Goal: Book appointment/travel/reservation

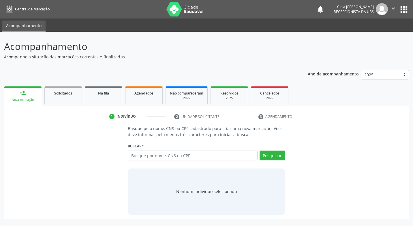
click at [198, 154] on input "text" at bounding box center [193, 155] width 130 height 10
type input "15525648431"
click at [272, 160] on button "Pesquisar" at bounding box center [273, 155] width 26 height 10
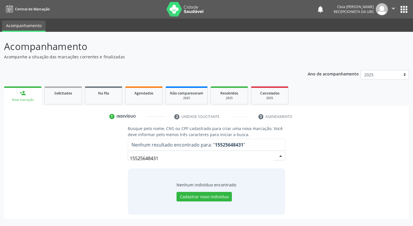
drag, startPoint x: 168, startPoint y: 156, endPoint x: 118, endPoint y: 166, distance: 51.4
click at [118, 166] on div "Busque pelo nome, CNS ou CPF cadastrado para criar uma nova marcação. Você deve…" at bounding box center [206, 169] width 397 height 89
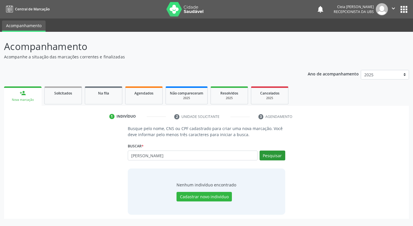
type input "[PERSON_NAME]"
click at [273, 154] on button "Pesquisar" at bounding box center [273, 155] width 26 height 10
click at [180, 158] on input "[PERSON_NAME]" at bounding box center [193, 155] width 130 height 10
type input "p"
paste input "700406536254350"
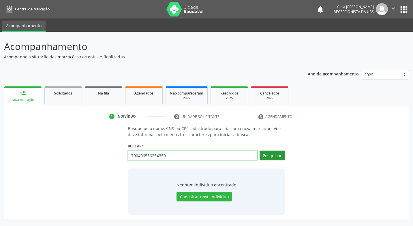
type input "700406536254350"
click at [275, 156] on button "Pesquisar" at bounding box center [273, 155] width 26 height 10
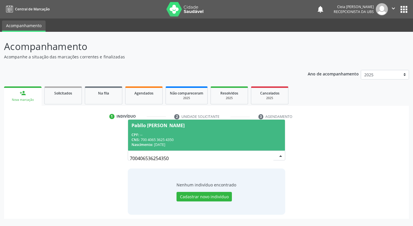
click at [239, 133] on div "CPF: --" at bounding box center [207, 134] width 150 height 5
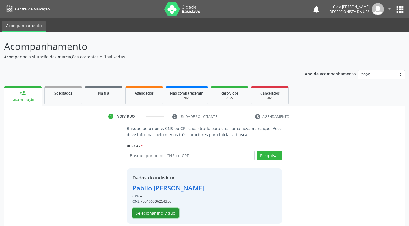
click at [141, 211] on button "Selecionar indivíduo" at bounding box center [156, 213] width 46 height 10
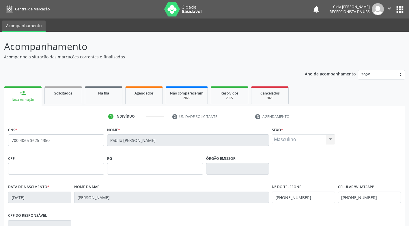
scroll to position [87, 0]
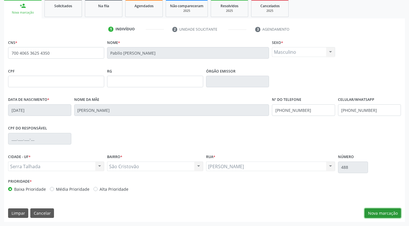
click at [384, 210] on button "Nova marcação" at bounding box center [383, 213] width 36 height 10
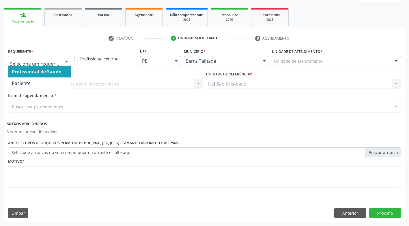
click at [69, 60] on div at bounding box center [66, 61] width 9 height 10
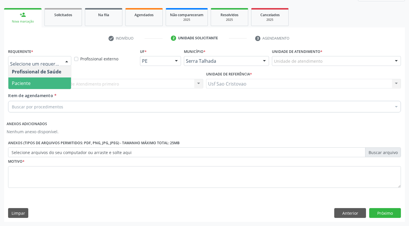
click at [60, 85] on span "Paciente" at bounding box center [39, 83] width 63 height 12
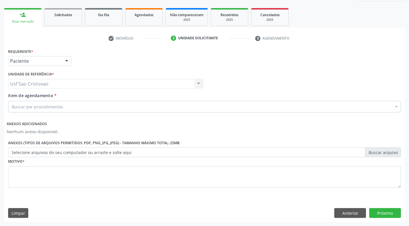
click at [81, 106] on div "Buscar por procedimentos" at bounding box center [204, 107] width 393 height 12
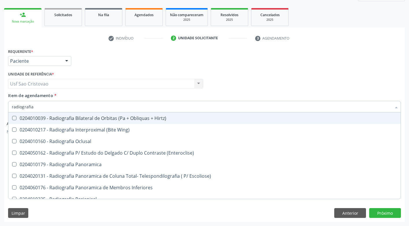
type input "radiografia"
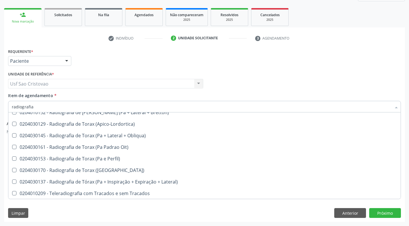
scroll to position [745, 0]
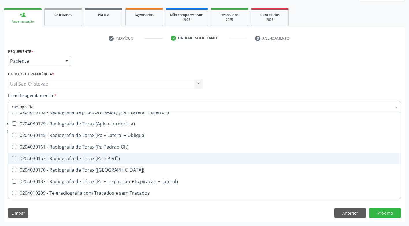
click at [12, 159] on Perfil\) at bounding box center [14, 158] width 4 height 4
click at [12, 159] on Perfil\) "checkbox" at bounding box center [10, 158] width 4 height 4
checkbox Perfil\) "true"
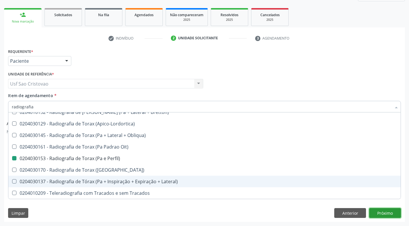
click at [386, 214] on button "Próximo" at bounding box center [385, 213] width 32 height 10
checkbox Wing\) "true"
checkbox Perfil\) "false"
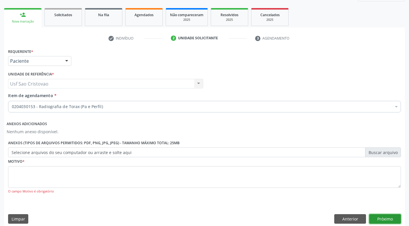
scroll to position [0, 0]
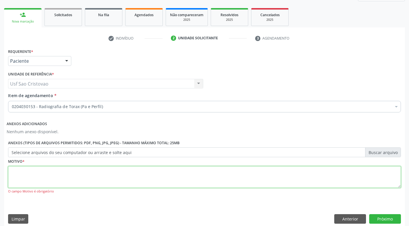
click at [107, 174] on textarea at bounding box center [204, 177] width 393 height 22
type textarea "."
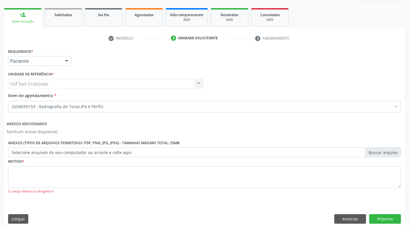
click at [259, 199] on div "Motivo * . O [GEOGRAPHIC_DATA] é obrigatório" at bounding box center [205, 179] width 396 height 45
click at [382, 220] on button "Próximo" at bounding box center [385, 219] width 32 height 10
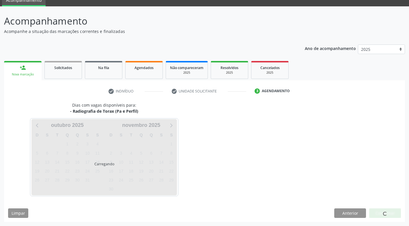
scroll to position [25, 0]
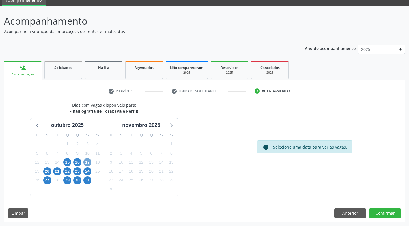
click at [89, 163] on span "17" at bounding box center [87, 162] width 8 height 8
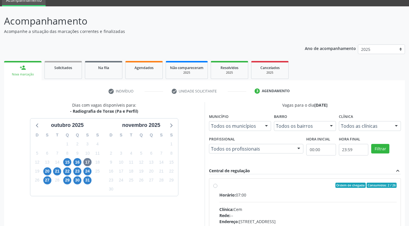
click at [219, 185] on label "Ordem de chegada Consumidos: 2 / 26 Horário: 07:00 Clínica: Cem Rede: -- Endere…" at bounding box center [308, 226] width 178 height 89
click at [215, 185] on input "Ordem de chegada Consumidos: 2 / 26 Horário: 07:00 Clínica: Cem Rede: -- Endere…" at bounding box center [215, 184] width 4 height 5
radio input "true"
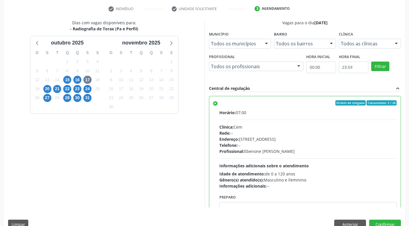
scroll to position [119, 0]
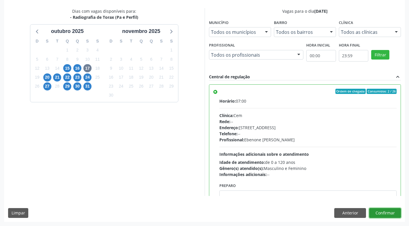
click at [386, 213] on button "Confirmar" at bounding box center [385, 213] width 32 height 10
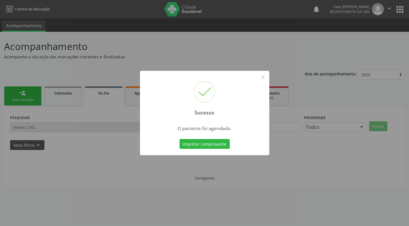
scroll to position [0, 0]
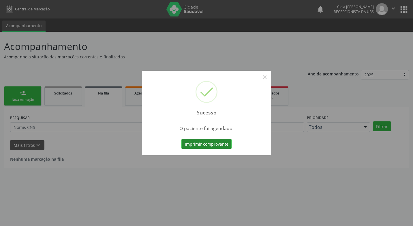
click at [221, 143] on button "Imprimir comprovante" at bounding box center [207, 144] width 50 height 10
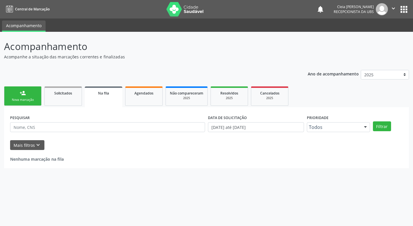
click at [20, 97] on link "person_add Nova marcação" at bounding box center [23, 95] width 38 height 19
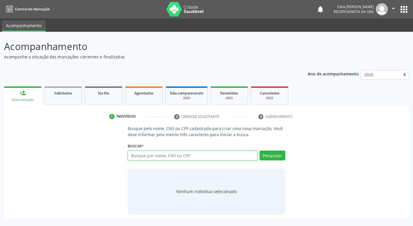
click at [221, 155] on input "text" at bounding box center [193, 155] width 130 height 10
type input "01217835458"
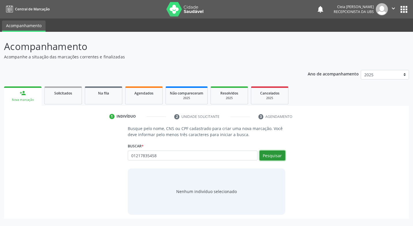
click at [277, 157] on button "Pesquisar" at bounding box center [273, 155] width 26 height 10
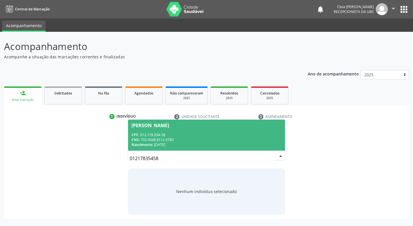
click at [252, 132] on span "[PERSON_NAME] CPF: 012.178.354-58 CNS: 702 0048 8112 6785 Nascimento: [DATE]" at bounding box center [206, 135] width 157 height 31
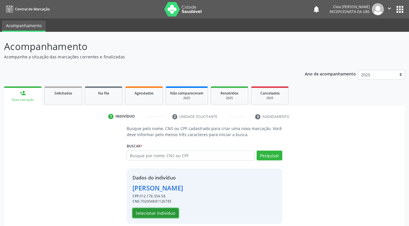
click at [163, 216] on button "Selecionar indivíduo" at bounding box center [156, 213] width 46 height 10
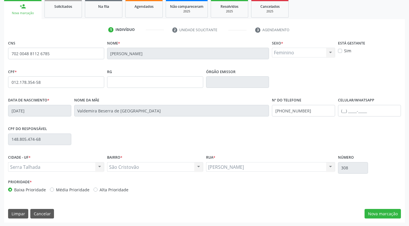
scroll to position [87, 0]
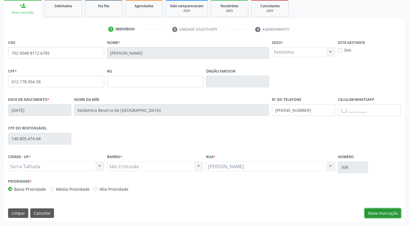
click at [381, 215] on button "Nova marcação" at bounding box center [383, 213] width 36 height 10
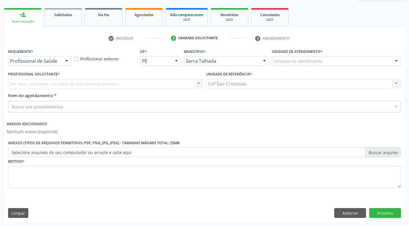
scroll to position [78, 0]
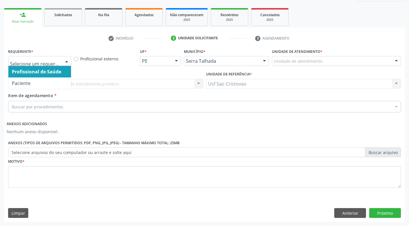
click at [65, 63] on div at bounding box center [66, 61] width 9 height 10
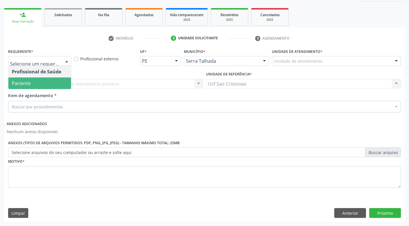
click at [65, 82] on span "Paciente" at bounding box center [39, 83] width 63 height 12
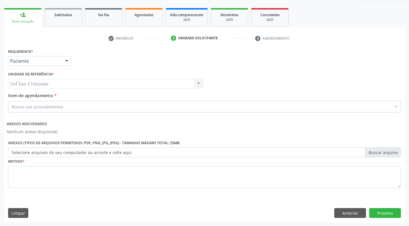
click at [74, 104] on div "Buscar por procedimentos" at bounding box center [204, 107] width 393 height 12
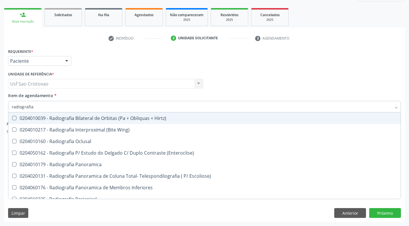
type input "radiografia"
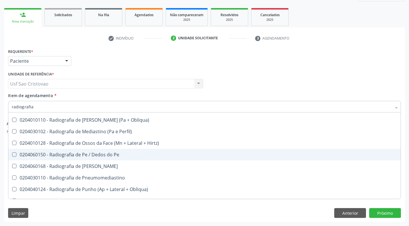
scroll to position [635, 0]
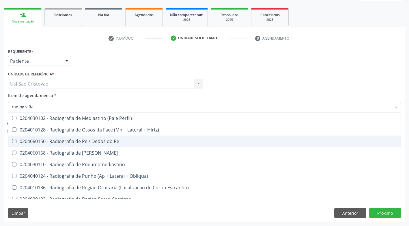
click at [15, 141] on Pe at bounding box center [14, 141] width 4 height 4
click at [12, 141] on Pe "checkbox" at bounding box center [10, 141] width 4 height 4
checkbox Pe "true"
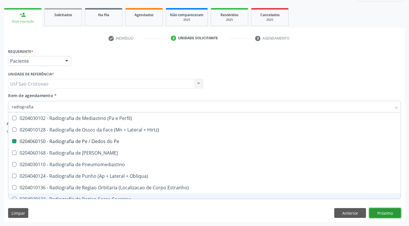
click at [389, 214] on button "Próximo" at bounding box center [385, 213] width 32 height 10
checkbox Wing\) "true"
checkbox Pe "false"
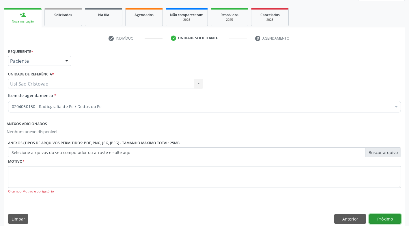
scroll to position [0, 0]
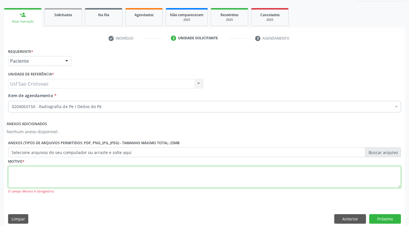
click at [47, 178] on textarea at bounding box center [204, 177] width 393 height 22
type textarea "."
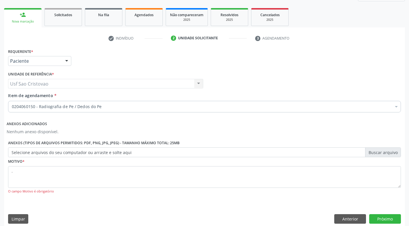
click at [109, 199] on div "Motivo * . O [GEOGRAPHIC_DATA] é obrigatório" at bounding box center [205, 179] width 396 height 45
click at [379, 216] on button "Próximo" at bounding box center [385, 219] width 32 height 10
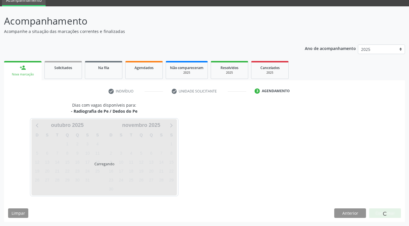
scroll to position [25, 0]
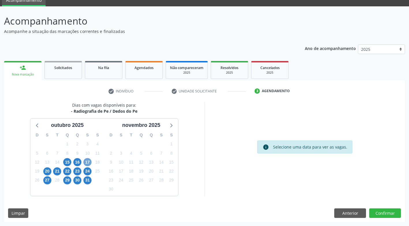
click at [89, 163] on span "17" at bounding box center [87, 162] width 8 height 8
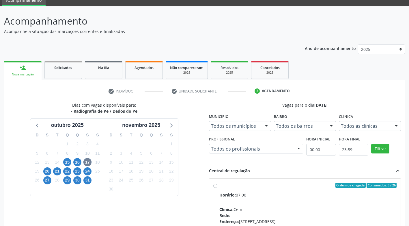
click at [215, 188] on div "Ordem de chegada Consumidos: 3 / 26 Horário: 07:00 Clínica: Cem Rede: -- Endere…" at bounding box center [305, 226] width 184 height 89
radio input "true"
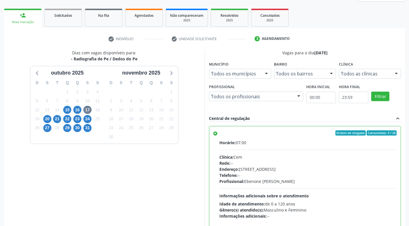
scroll to position [119, 0]
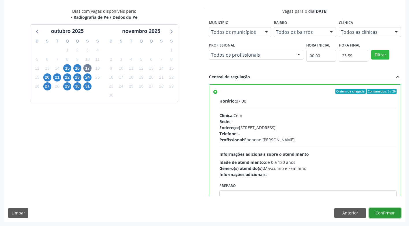
click at [383, 212] on button "Confirmar" at bounding box center [385, 213] width 32 height 10
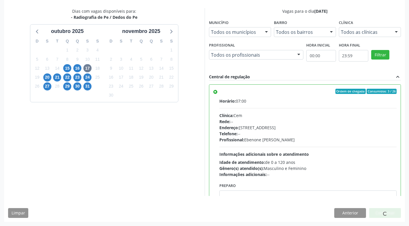
scroll to position [0, 0]
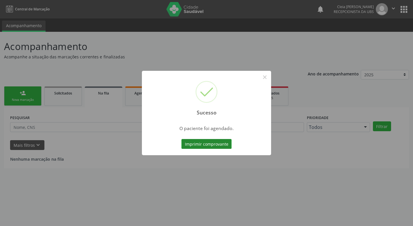
click at [220, 144] on button "Imprimir comprovante" at bounding box center [207, 144] width 50 height 10
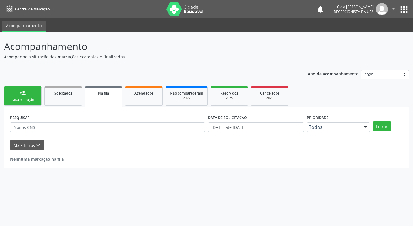
click at [29, 95] on link "person_add Nova marcação" at bounding box center [23, 95] width 38 height 19
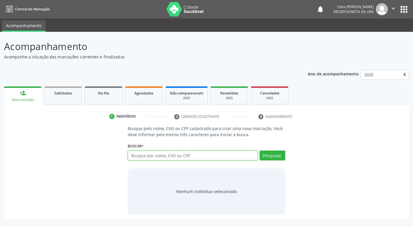
click at [219, 157] on input "text" at bounding box center [193, 155] width 130 height 10
type input "700804966451784"
click at [273, 156] on button "Pesquisar" at bounding box center [273, 155] width 26 height 10
type input "700804966451784"
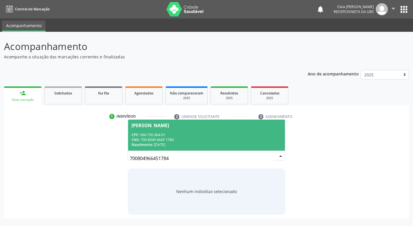
click at [194, 131] on span "[PERSON_NAME] CPF: 066.150.364-01 CNS: 700 8049 6645 1784 Nascimento: [DATE]" at bounding box center [206, 135] width 157 height 31
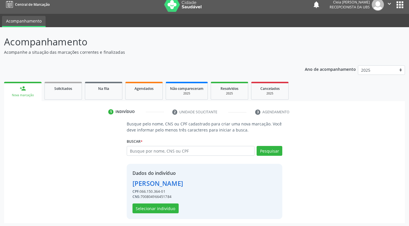
scroll to position [6, 0]
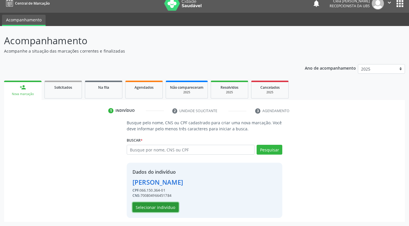
click at [162, 206] on button "Selecionar indivíduo" at bounding box center [156, 207] width 46 height 10
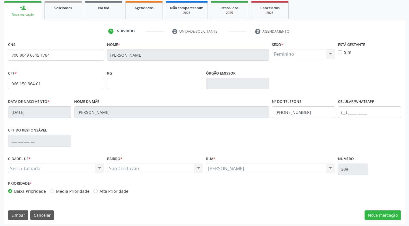
scroll to position [87, 0]
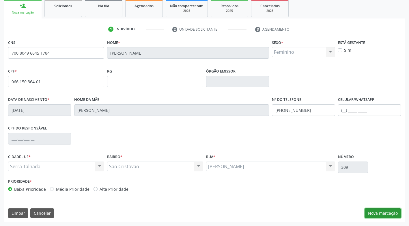
click at [389, 210] on button "Nova marcação" at bounding box center [383, 213] width 36 height 10
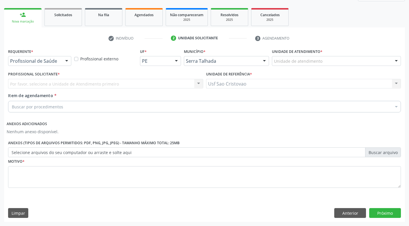
scroll to position [78, 0]
click at [66, 104] on div "Buscar por procedimentos" at bounding box center [204, 107] width 393 height 12
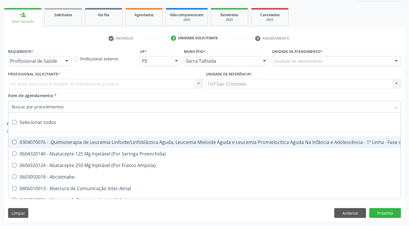
click at [66, 61] on div at bounding box center [66, 61] width 9 height 10
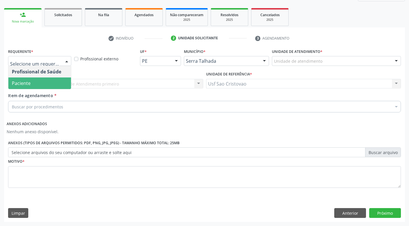
click at [60, 85] on span "Paciente" at bounding box center [39, 83] width 63 height 12
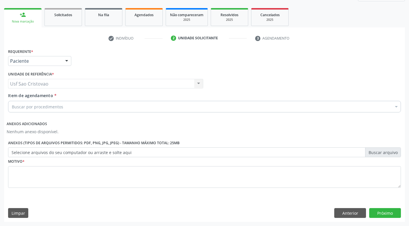
click at [65, 108] on div "Buscar por procedimentos" at bounding box center [204, 107] width 393 height 12
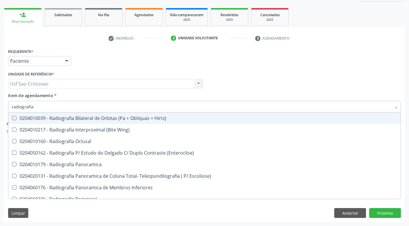
type input "radiografia"
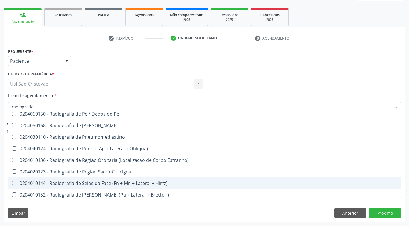
scroll to position [659, 0]
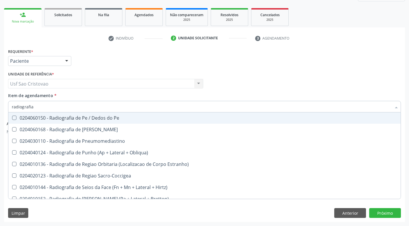
click at [16, 119] on Pe at bounding box center [14, 117] width 4 height 4
click at [12, 119] on Pe "checkbox" at bounding box center [10, 118] width 4 height 4
checkbox Pe "true"
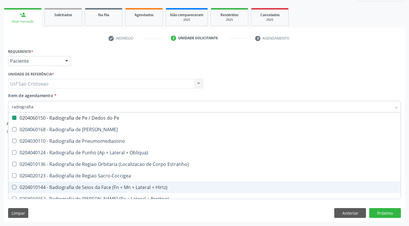
click at [236, 207] on div "Requerente * Paciente Profissional de Saúde Paciente Nenhum resultado encontrad…" at bounding box center [204, 134] width 401 height 174
checkbox Wing\) "true"
checkbox Pe "false"
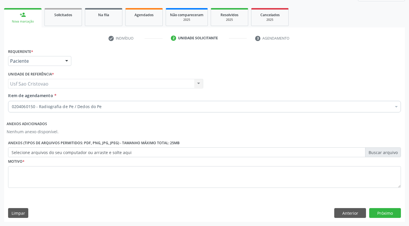
scroll to position [0, 0]
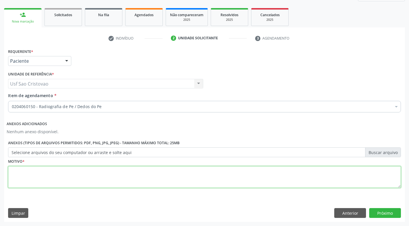
click at [146, 179] on textarea at bounding box center [204, 177] width 393 height 22
type textarea "."
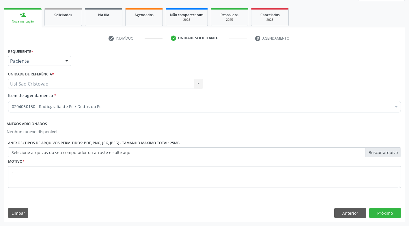
drag, startPoint x: 189, startPoint y: 200, endPoint x: 214, endPoint y: 187, distance: 28.3
click at [191, 199] on div "Requerente * Paciente Profissional de Saúde Paciente Nenhum resultado encontrad…" at bounding box center [204, 134] width 401 height 174
click at [380, 211] on button "Próximo" at bounding box center [385, 213] width 32 height 10
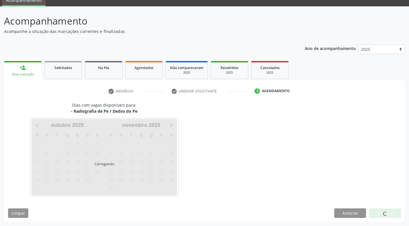
scroll to position [25, 0]
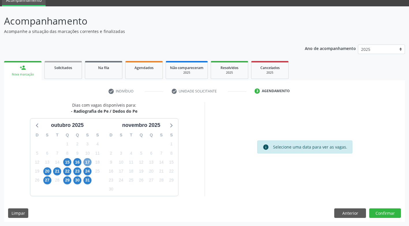
click at [86, 161] on span "17" at bounding box center [87, 162] width 8 height 8
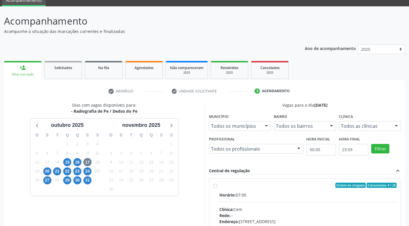
click at [219, 184] on label "Ordem de chegada Consumidos: 4 / 26 Horário: 07:00 Clínica: Cem Rede: -- Endere…" at bounding box center [308, 226] width 178 height 89
click at [216, 184] on input "Ordem de chegada Consumidos: 4 / 26 Horário: 07:00 Clínica: Cem Rede: -- Endere…" at bounding box center [215, 184] width 4 height 5
radio input "true"
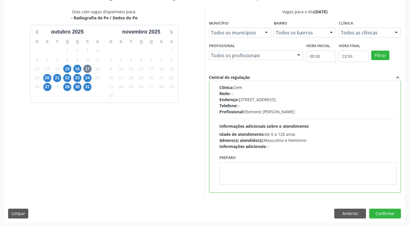
scroll to position [119, 0]
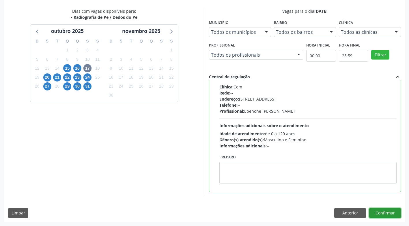
click at [381, 211] on button "Confirmar" at bounding box center [385, 213] width 32 height 10
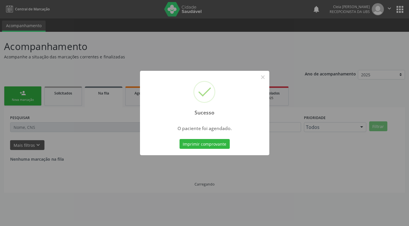
scroll to position [0, 0]
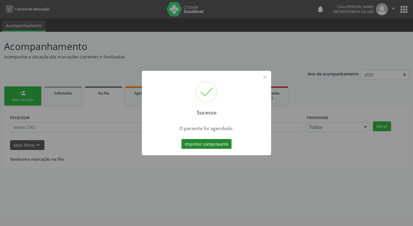
click at [195, 146] on button "Imprimir comprovante" at bounding box center [207, 144] width 50 height 10
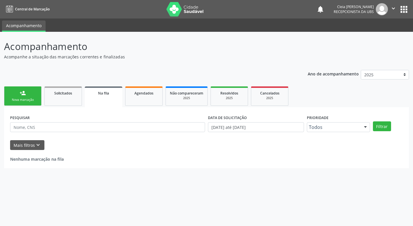
drag, startPoint x: 29, startPoint y: 99, endPoint x: 134, endPoint y: 72, distance: 108.9
click at [29, 99] on div "Nova marcação" at bounding box center [22, 100] width 29 height 4
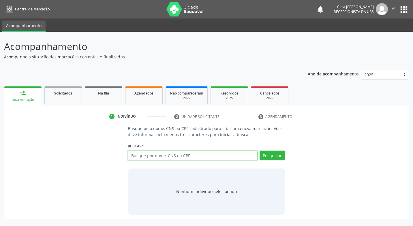
click at [200, 157] on input "text" at bounding box center [193, 155] width 130 height 10
type input "898003713304671"
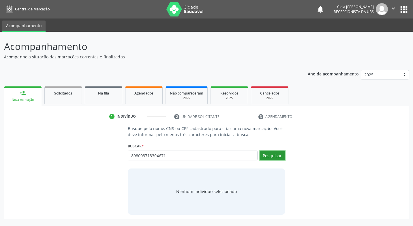
click at [275, 156] on button "Pesquisar" at bounding box center [273, 155] width 26 height 10
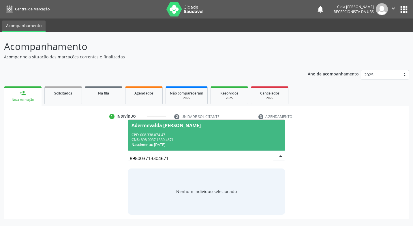
click at [222, 135] on div "CPF: 008.338.074-47" at bounding box center [207, 134] width 150 height 5
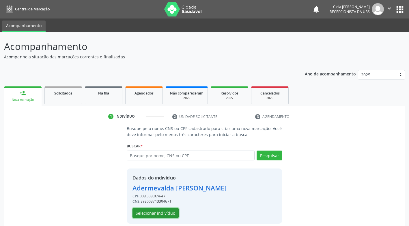
click at [165, 215] on button "Selecionar indivíduo" at bounding box center [156, 213] width 46 height 10
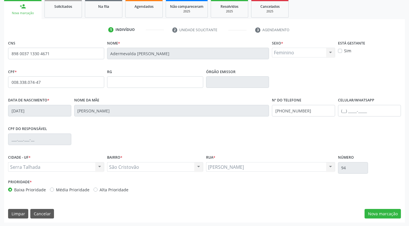
scroll to position [87, 0]
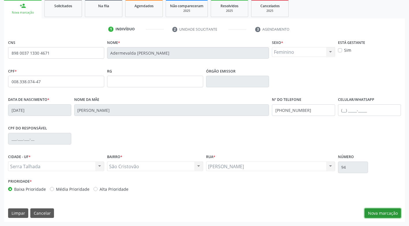
click at [389, 211] on button "Nova marcação" at bounding box center [383, 213] width 36 height 10
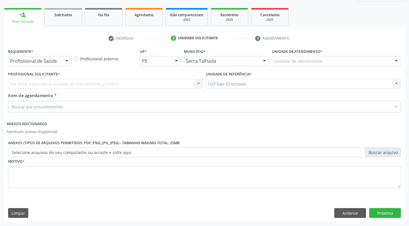
scroll to position [78, 0]
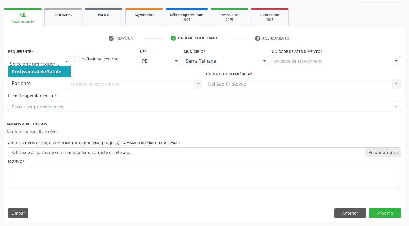
click at [68, 61] on div at bounding box center [66, 61] width 9 height 10
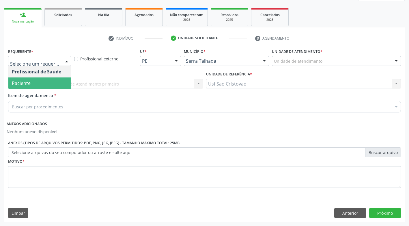
click at [57, 82] on span "Paciente" at bounding box center [39, 83] width 63 height 12
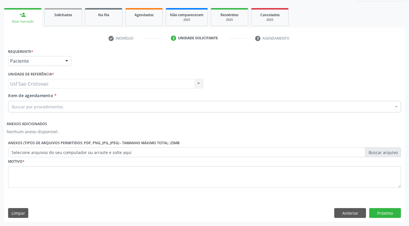
click at [63, 108] on div "Buscar por procedimentos" at bounding box center [204, 107] width 393 height 12
type input "radiografia"
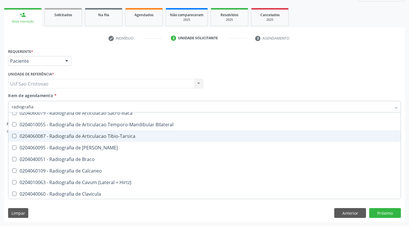
scroll to position [202, 0]
click at [15, 134] on Tibio-Tarsica at bounding box center [14, 135] width 4 height 4
click at [12, 134] on Tibio-Tarsica "checkbox" at bounding box center [10, 135] width 4 height 4
checkbox Tibio-Tarsica "true"
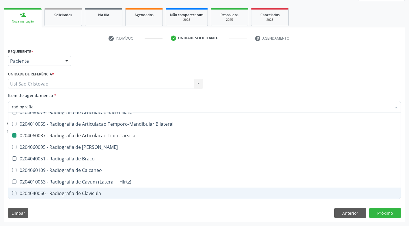
click at [204, 216] on div "Limpar Anterior Próximo" at bounding box center [204, 213] width 393 height 10
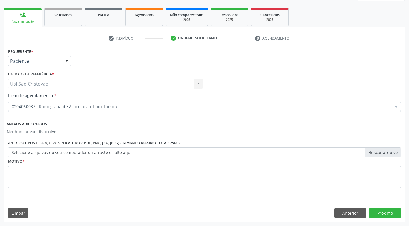
scroll to position [0, 0]
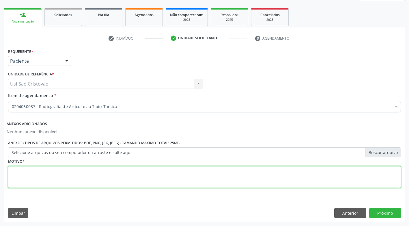
click at [175, 178] on textarea at bounding box center [204, 177] width 393 height 22
type textarea "."
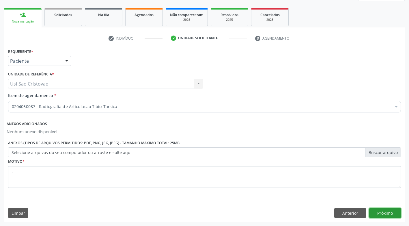
click at [394, 214] on button "Próximo" at bounding box center [385, 213] width 32 height 10
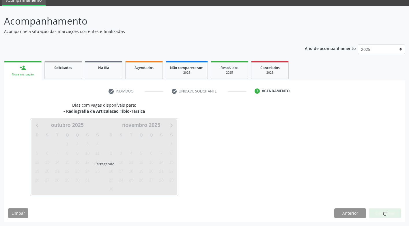
scroll to position [25, 0]
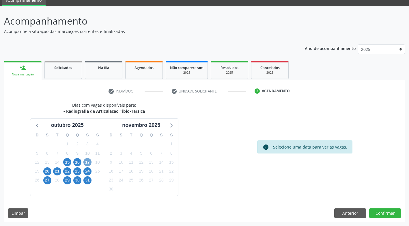
click at [89, 159] on span "17" at bounding box center [87, 162] width 8 height 8
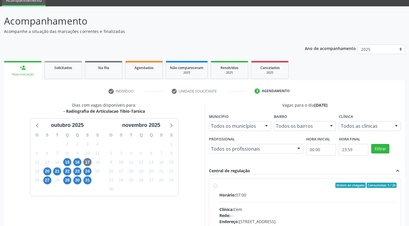
click at [219, 186] on label "Ordem de chegada Consumidos: 5 / 26 Horário: 07:00 Clínica: Cem Rede: -- Endere…" at bounding box center [308, 226] width 178 height 89
click at [216, 186] on input "Ordem de chegada Consumidos: 5 / 26 Horário: 07:00 Clínica: Cem Rede: -- Endere…" at bounding box center [215, 184] width 4 height 5
radio input "true"
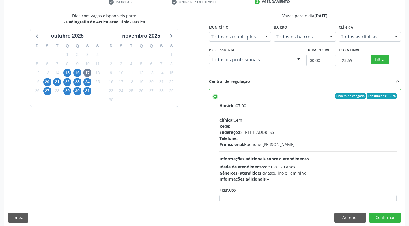
scroll to position [119, 0]
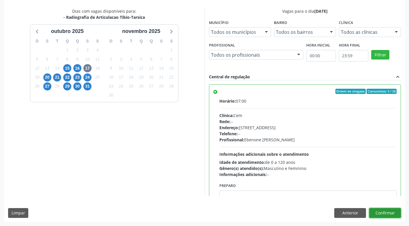
click at [379, 212] on button "Confirmar" at bounding box center [385, 213] width 32 height 10
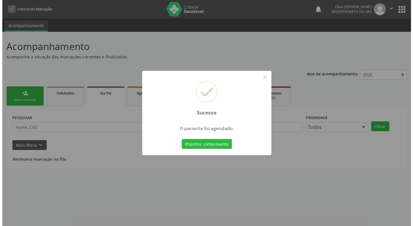
scroll to position [0, 0]
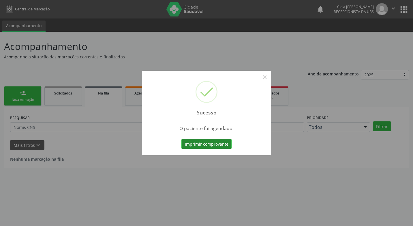
click at [197, 142] on button "Imprimir comprovante" at bounding box center [207, 144] width 50 height 10
